Goal: Navigation & Orientation: Find specific page/section

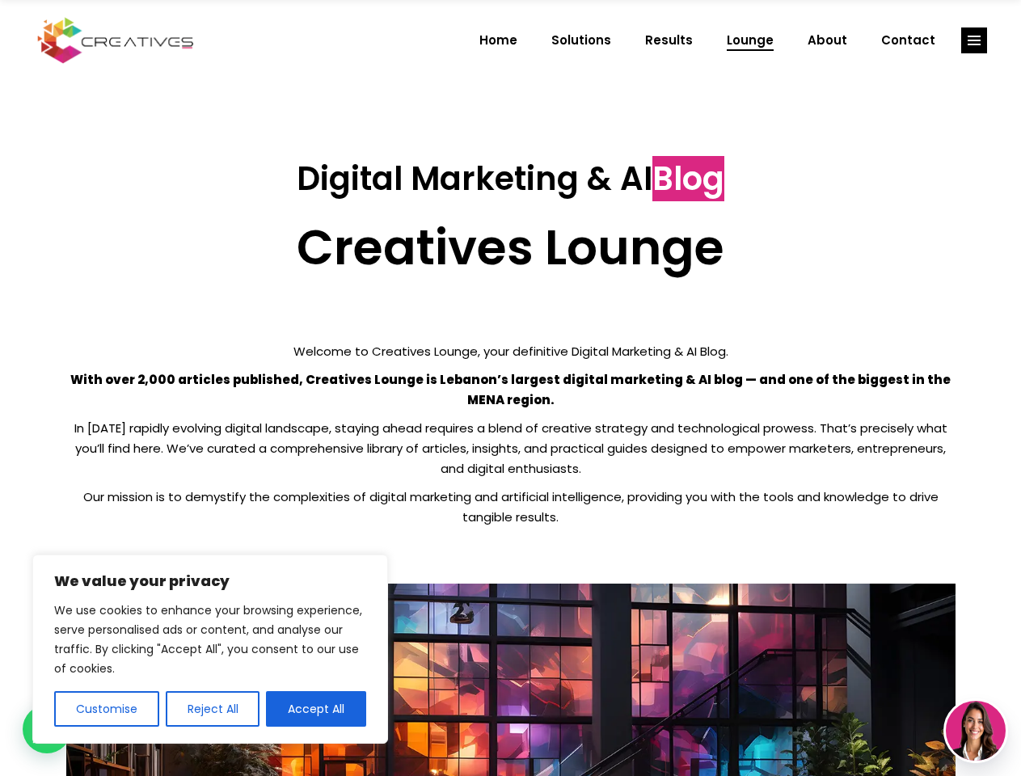
click at [510, 388] on p "With over 2,000 articles published, Creatives Lounge is Lebanon’s largest digit…" at bounding box center [510, 389] width 889 height 40
click at [106, 709] on button "Customise" at bounding box center [106, 709] width 105 height 36
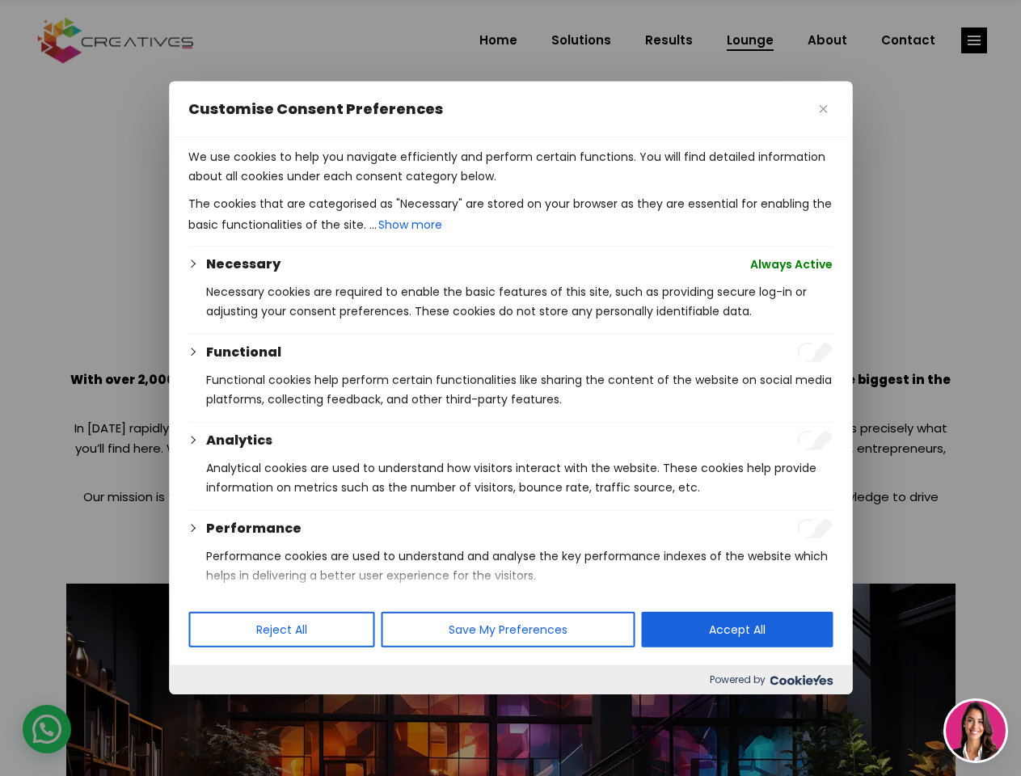
click at [212, 709] on div at bounding box center [510, 388] width 1021 height 776
click at [316, 186] on p "We use cookies to help you navigate efficiently and perform certain functions. …" at bounding box center [510, 166] width 644 height 39
click at [974, 40] on div at bounding box center [510, 388] width 1021 height 776
click at [976, 731] on img at bounding box center [976, 731] width 60 height 60
